Goal: Book appointment/travel/reservation

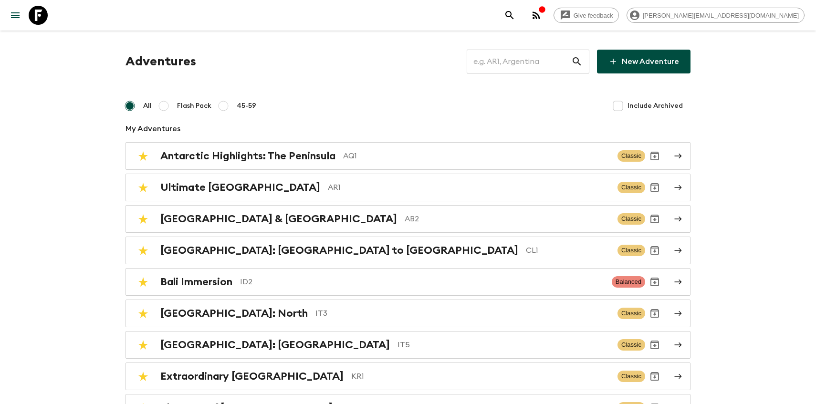
click at [504, 59] on input "text" at bounding box center [519, 61] width 104 height 27
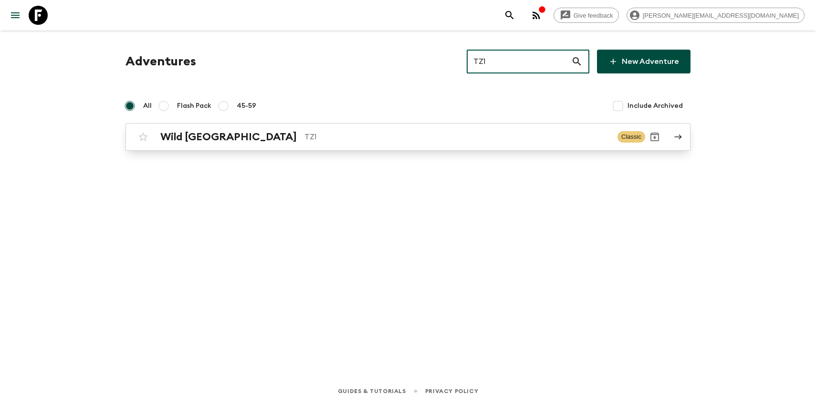
type input "TZ1"
click at [304, 136] on p "TZ1" at bounding box center [456, 136] width 305 height 11
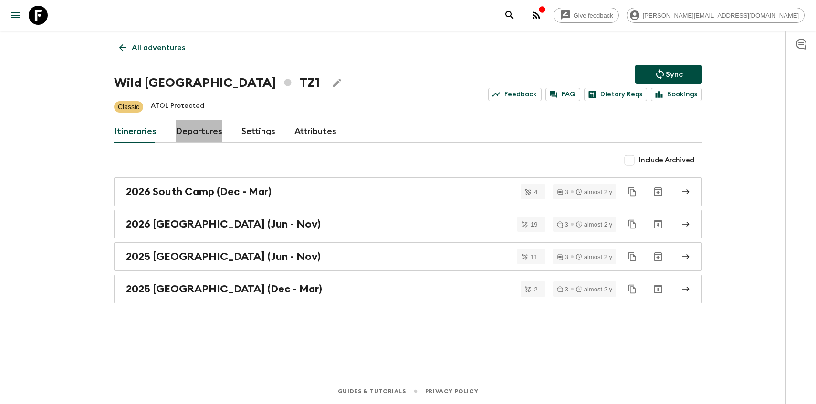
click at [200, 125] on link "Departures" at bounding box center [199, 131] width 47 height 23
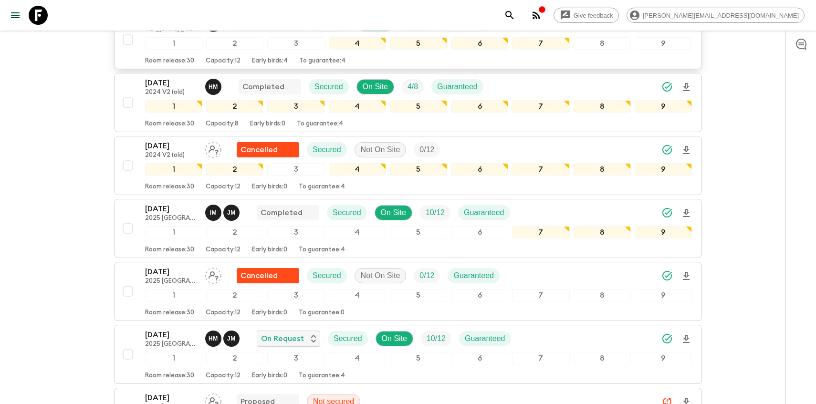
scroll to position [337, 0]
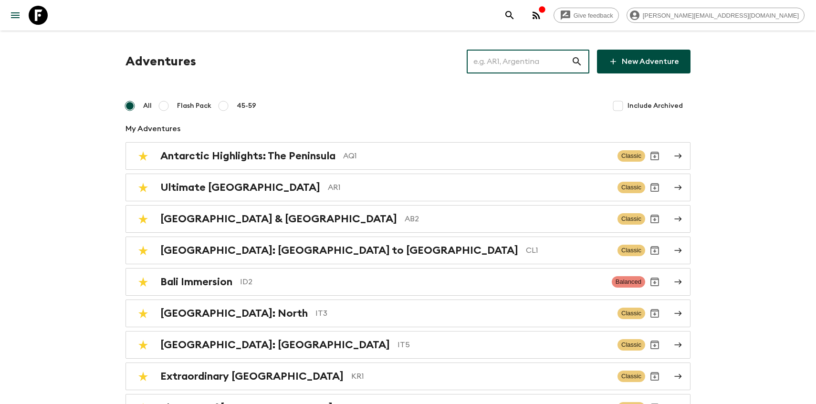
click at [517, 52] on input "text" at bounding box center [519, 61] width 104 height 27
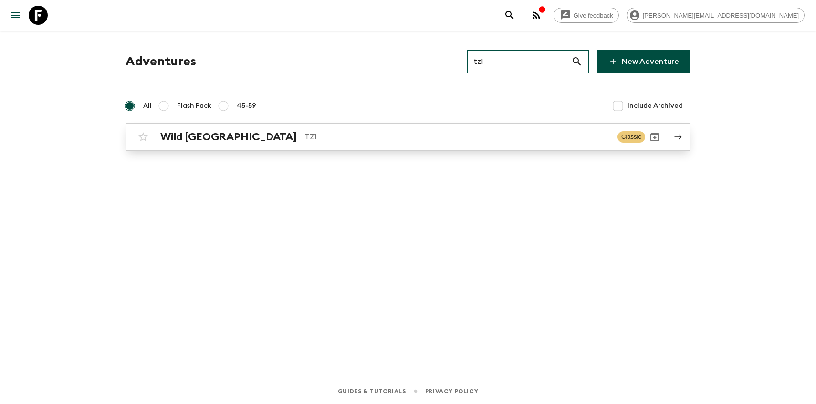
type input "tz1"
click at [304, 137] on p "TZ1" at bounding box center [456, 136] width 305 height 11
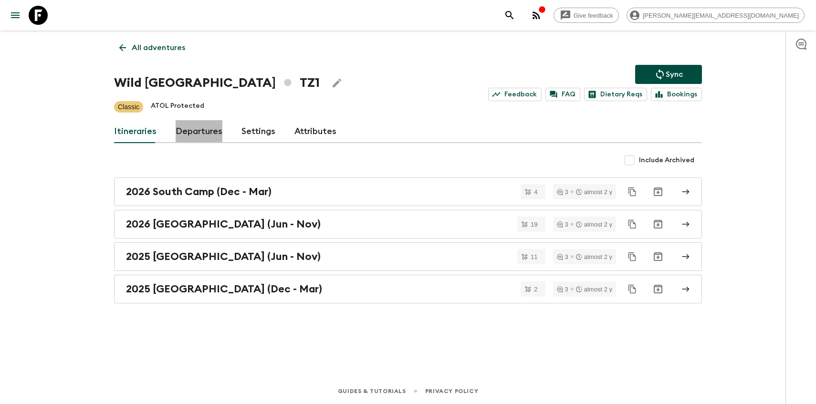
click at [181, 133] on link "Departures" at bounding box center [199, 131] width 47 height 23
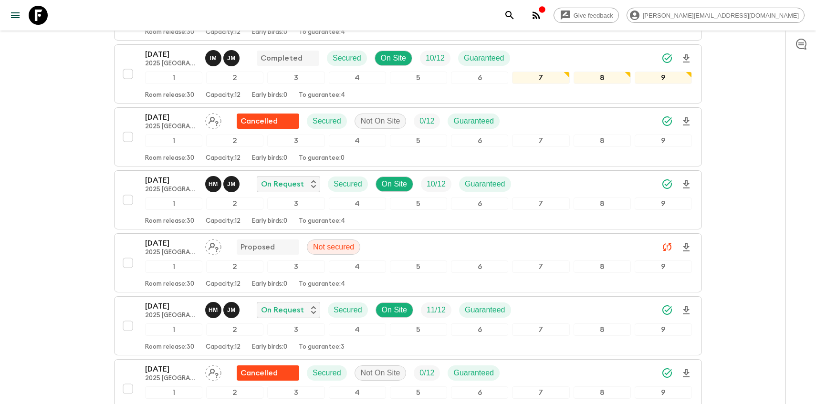
scroll to position [375, 0]
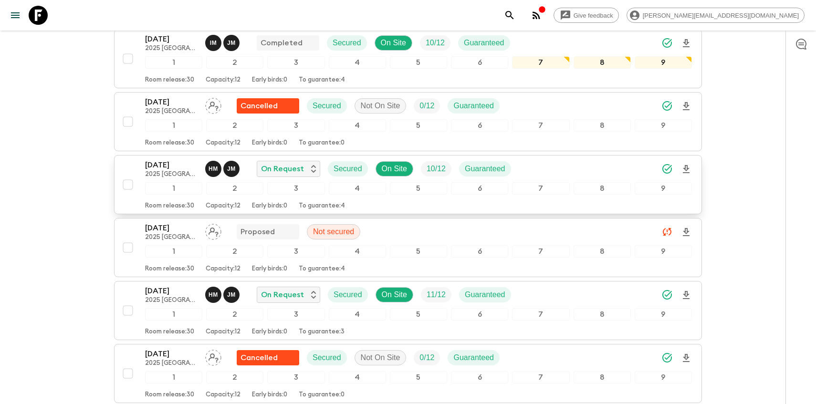
click at [165, 162] on p "[DATE]" at bounding box center [171, 164] width 52 height 11
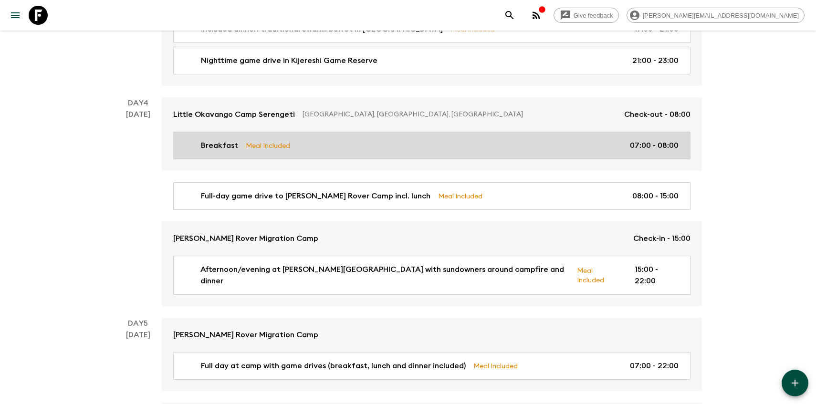
scroll to position [739, 0]
